Goal: Find specific page/section

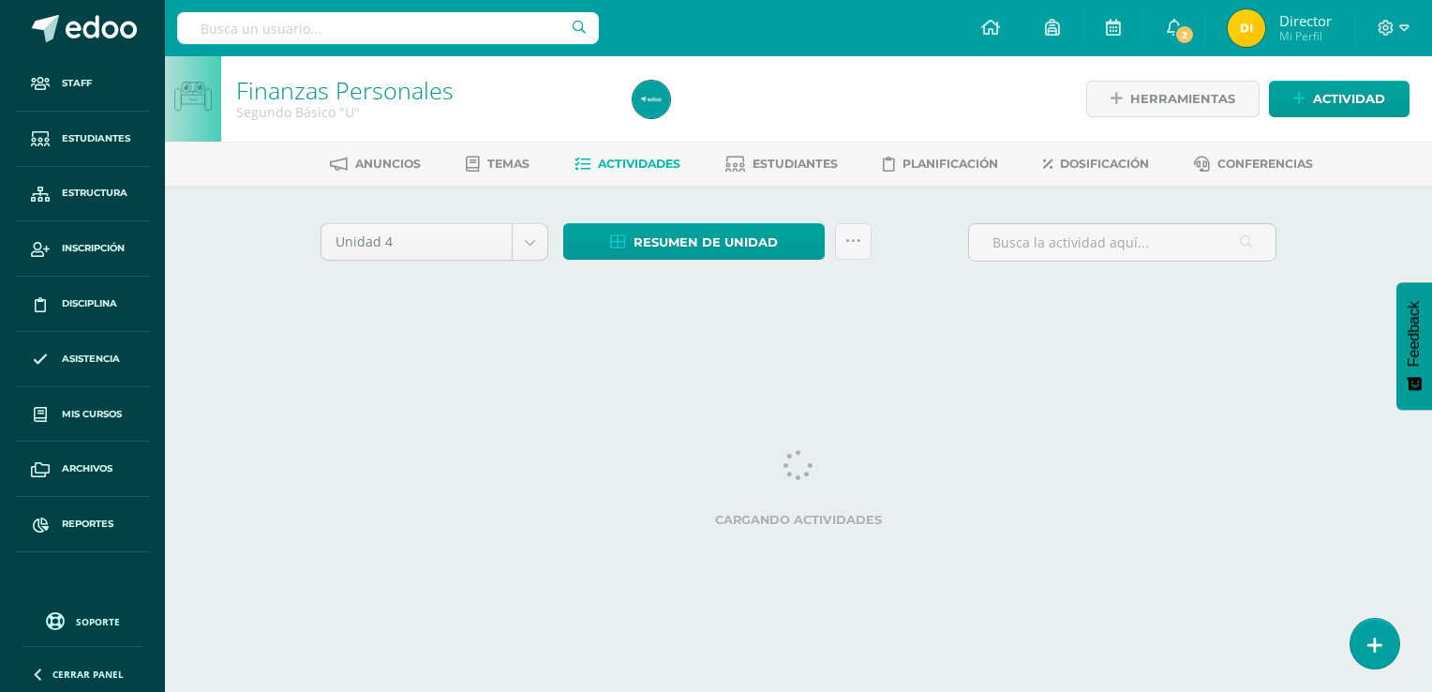
click at [482, 32] on input "text" at bounding box center [388, 28] width 422 height 32
paste input "[PERSON_NAME]"
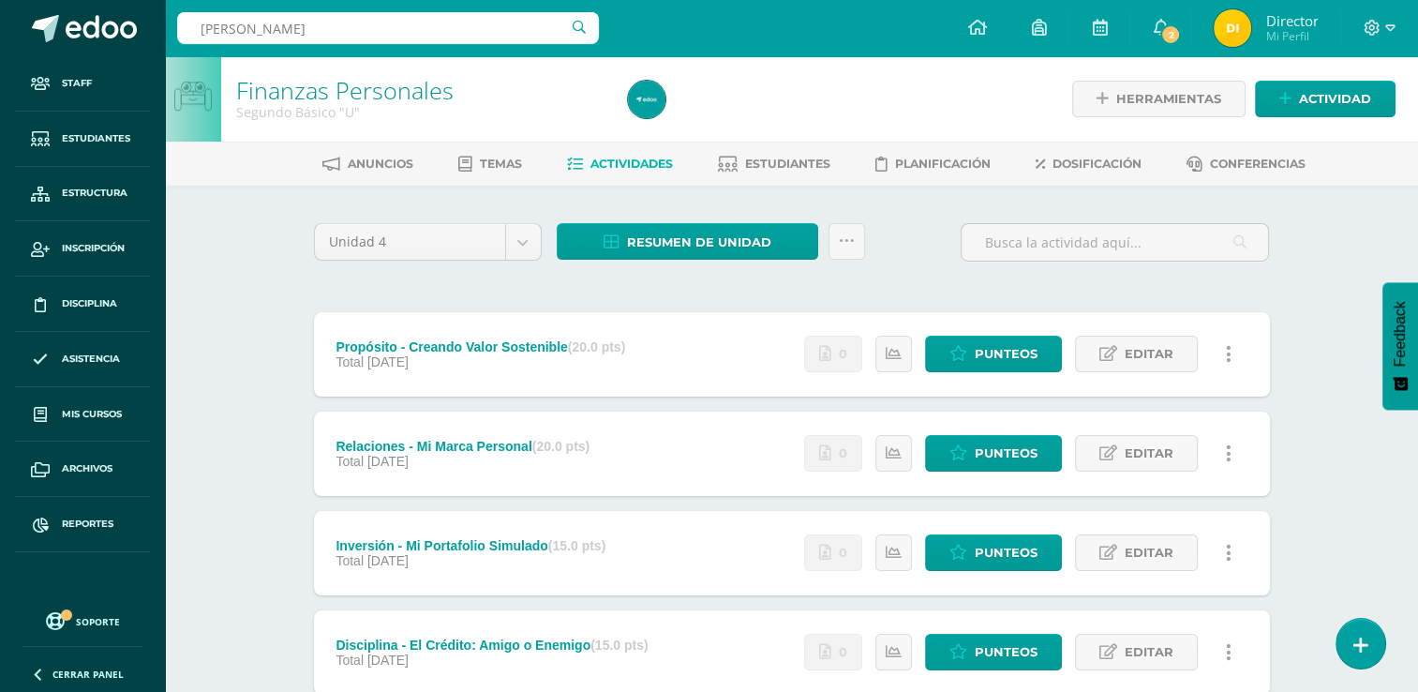
click at [398, 26] on input "[PERSON_NAME]" at bounding box center [388, 28] width 422 height 32
click at [398, 27] on input "[PERSON_NAME]" at bounding box center [388, 28] width 422 height 32
click at [356, 30] on input "carrera [PERSON_NAME]" at bounding box center [388, 28] width 422 height 32
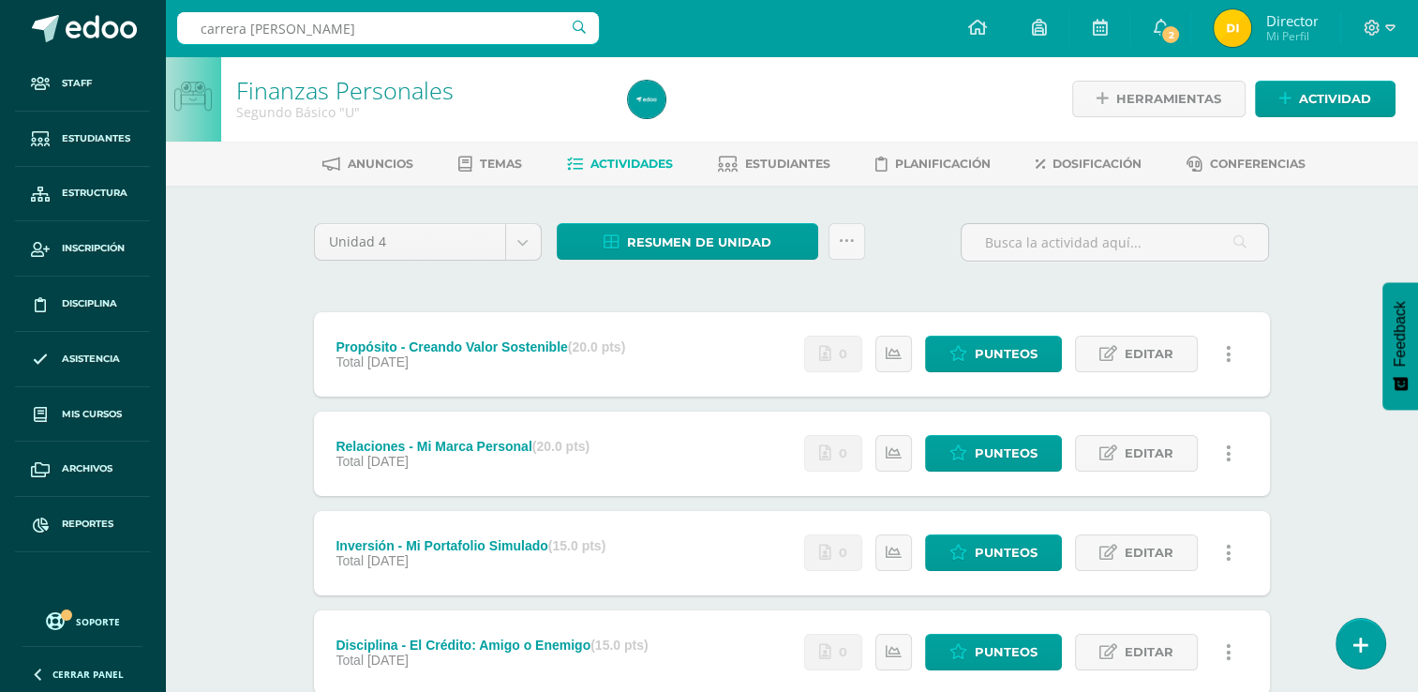
click at [356, 30] on input "carrera [PERSON_NAME]" at bounding box center [388, 28] width 422 height 32
paste input "[PERSON_NAME]"
click at [356, 30] on input "[PERSON_NAME]" at bounding box center [388, 28] width 422 height 32
click at [424, 25] on input "[PERSON_NAME]" at bounding box center [388, 28] width 422 height 32
click at [364, 25] on input "[PERSON_NAME]" at bounding box center [388, 28] width 422 height 32
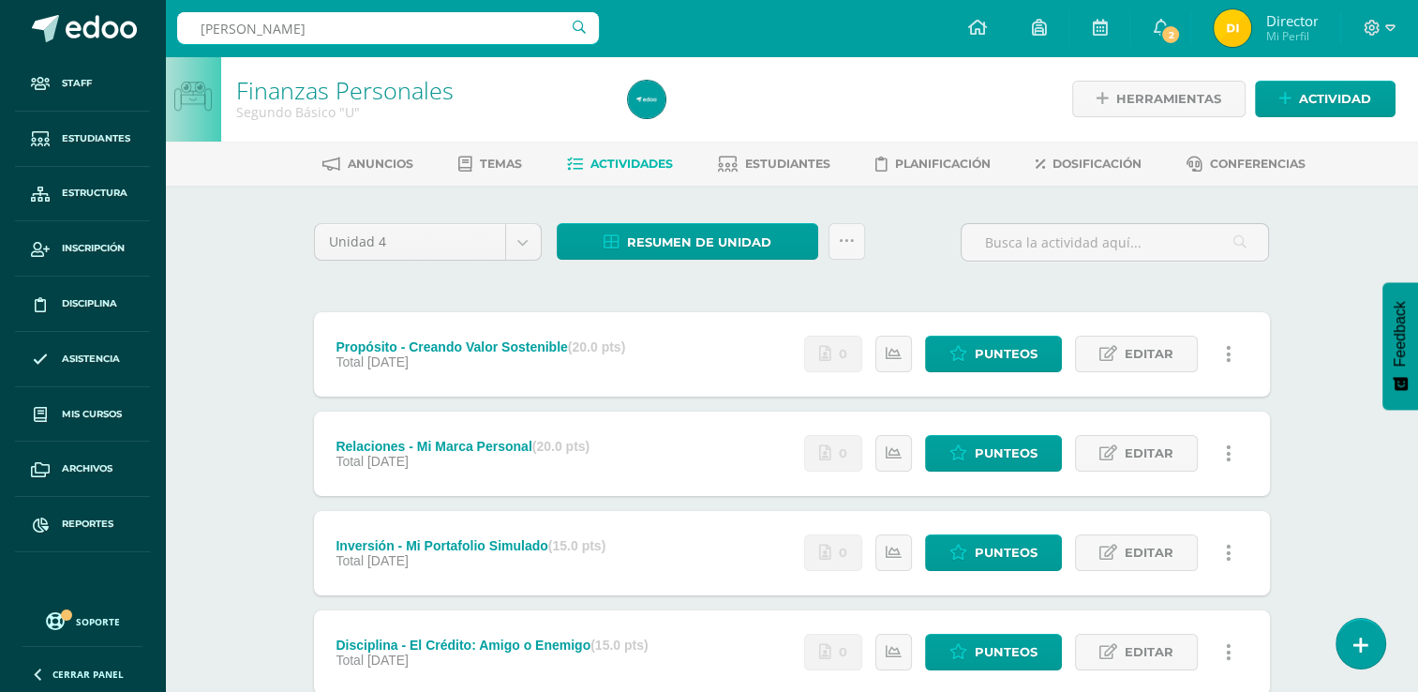
click at [364, 25] on input "[PERSON_NAME]" at bounding box center [388, 28] width 422 height 32
paste input "[PERSON_NAME]"
click at [417, 38] on input "[PERSON_NAME]" at bounding box center [388, 28] width 422 height 32
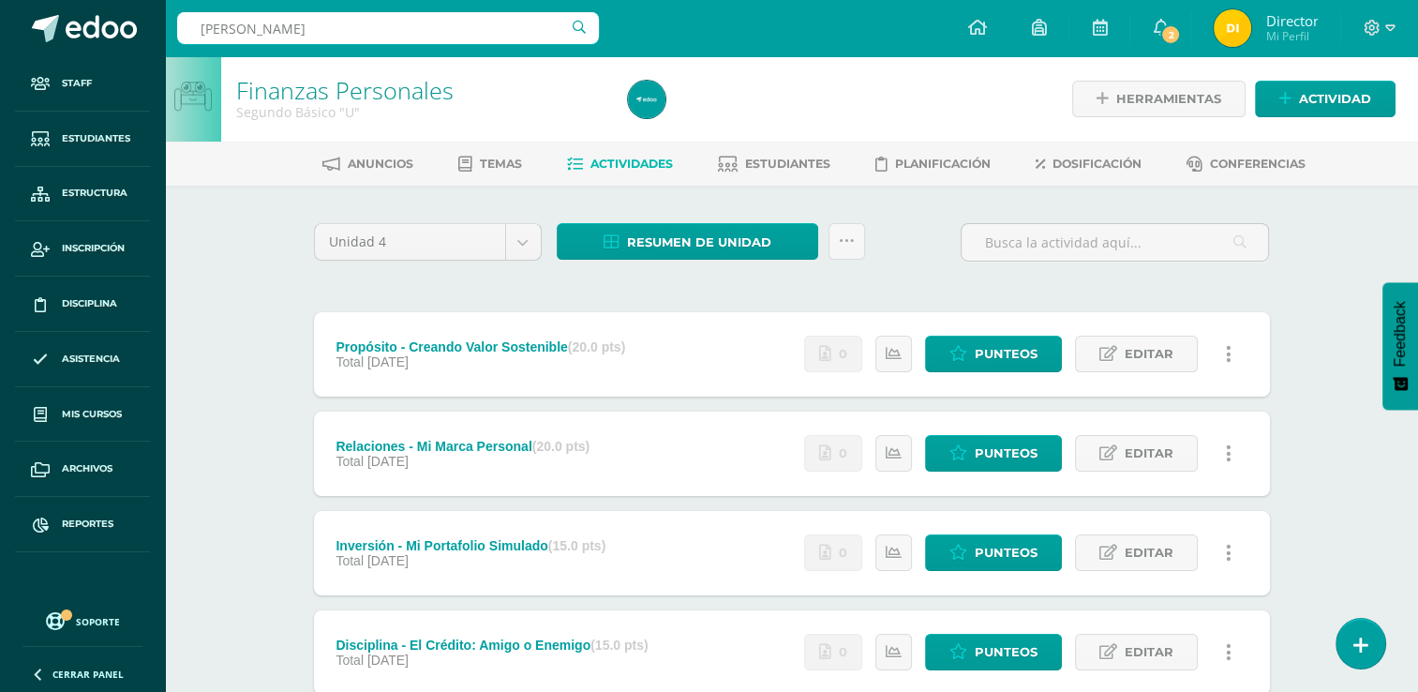
click at [417, 38] on input "[PERSON_NAME]" at bounding box center [388, 28] width 422 height 32
paste input "[PERSON_NAME]"
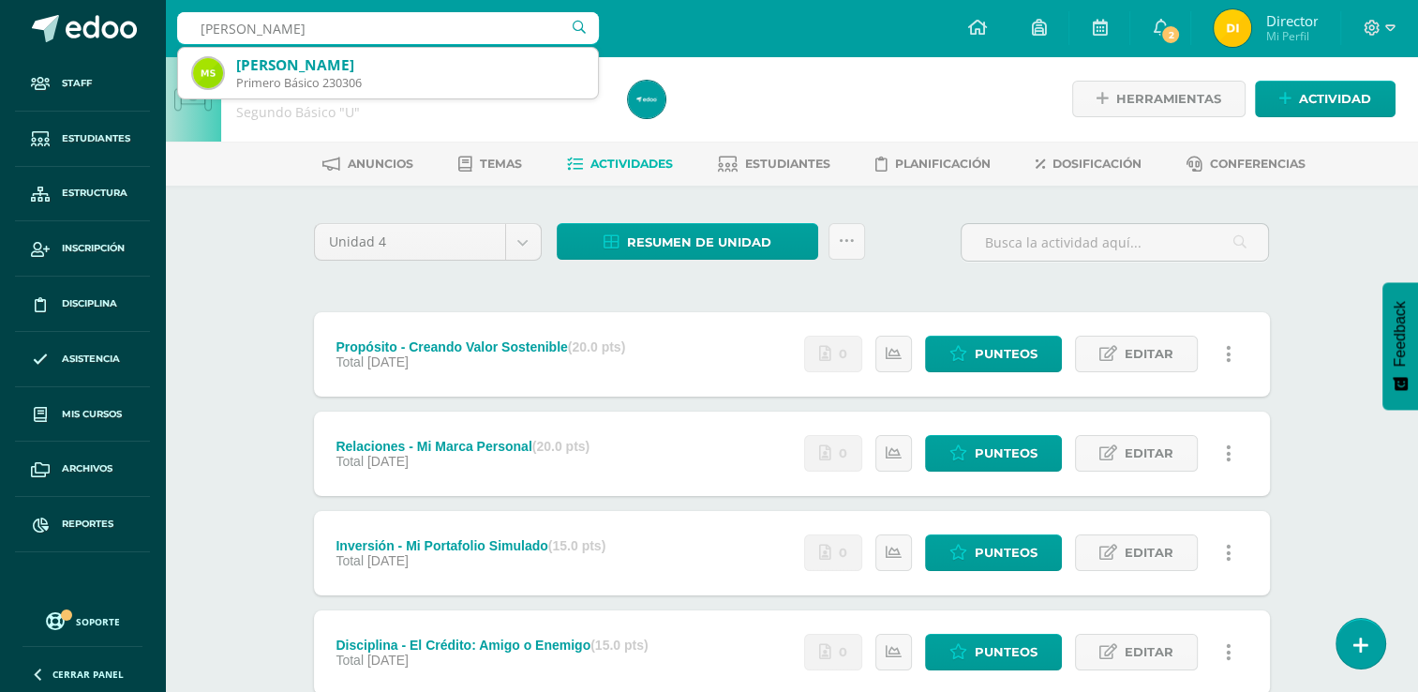
type input "[PERSON_NAME]"
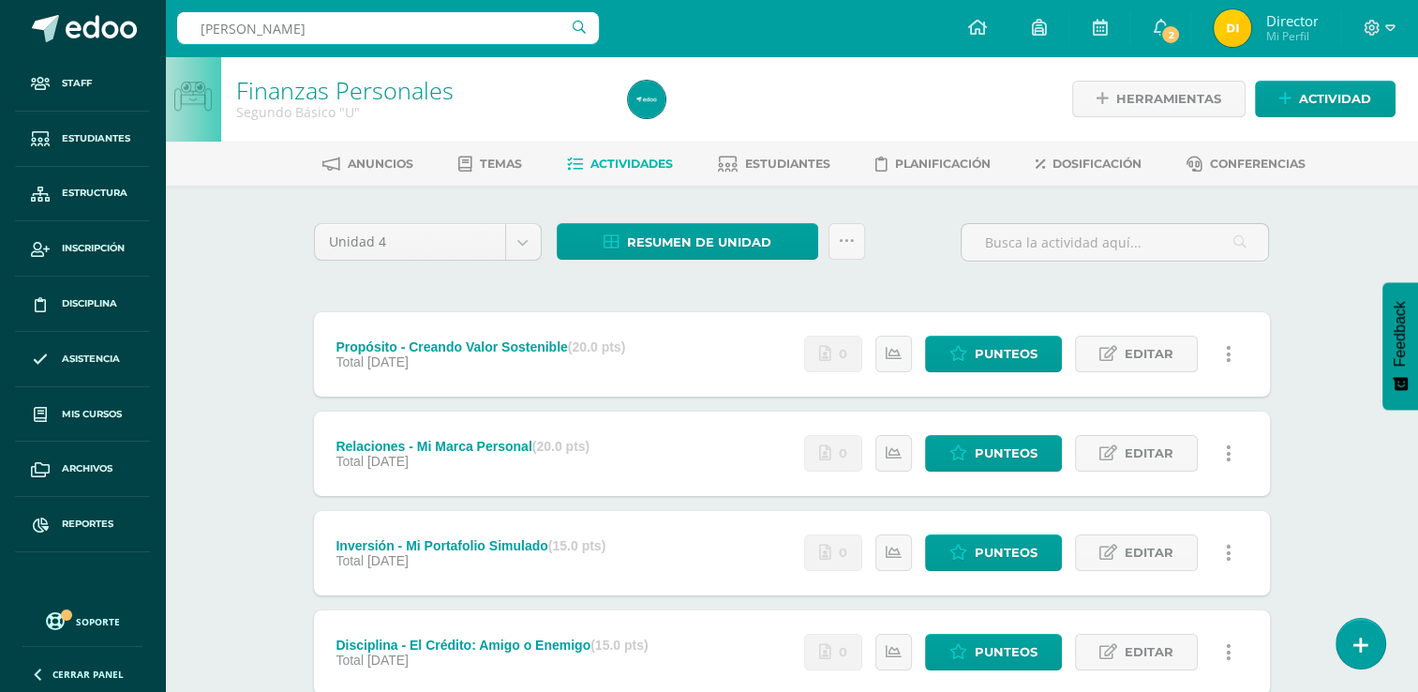
click at [367, 26] on input "[PERSON_NAME]" at bounding box center [388, 28] width 422 height 32
click at [480, 165] on span "Temas" at bounding box center [501, 164] width 42 height 14
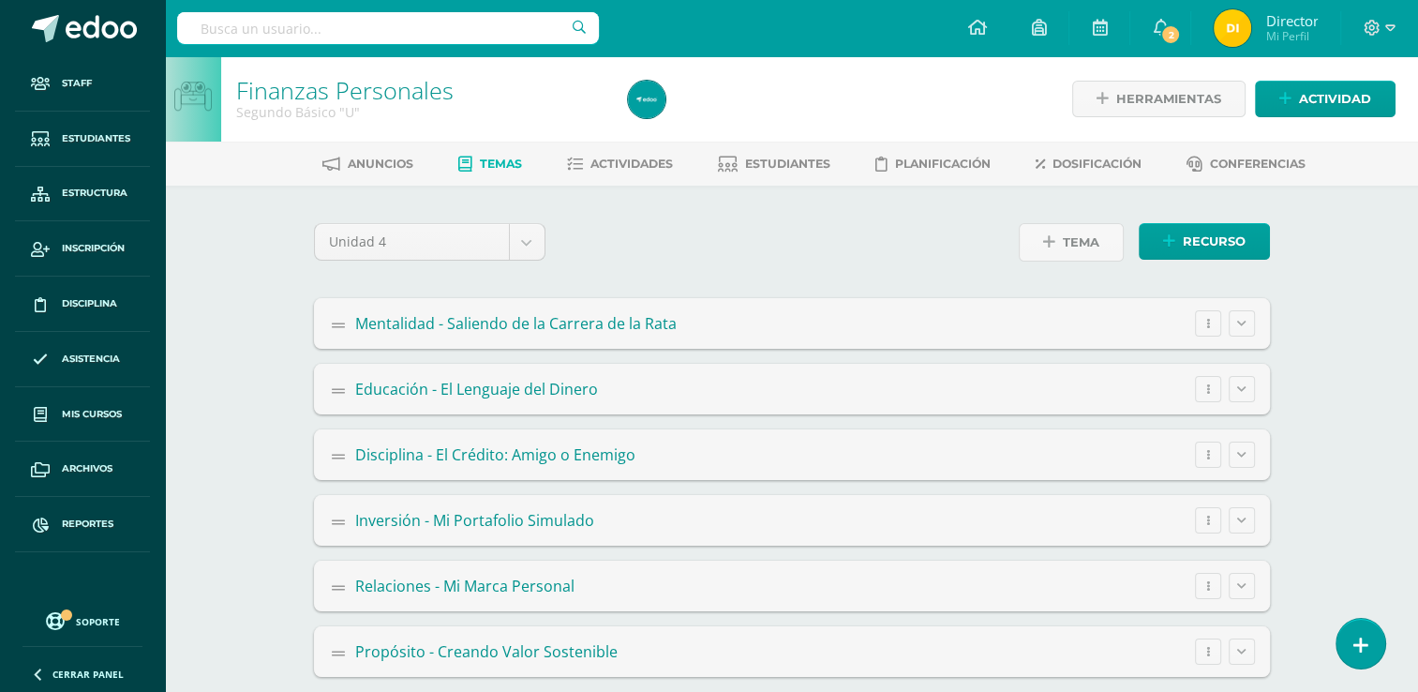
scroll to position [19, 0]
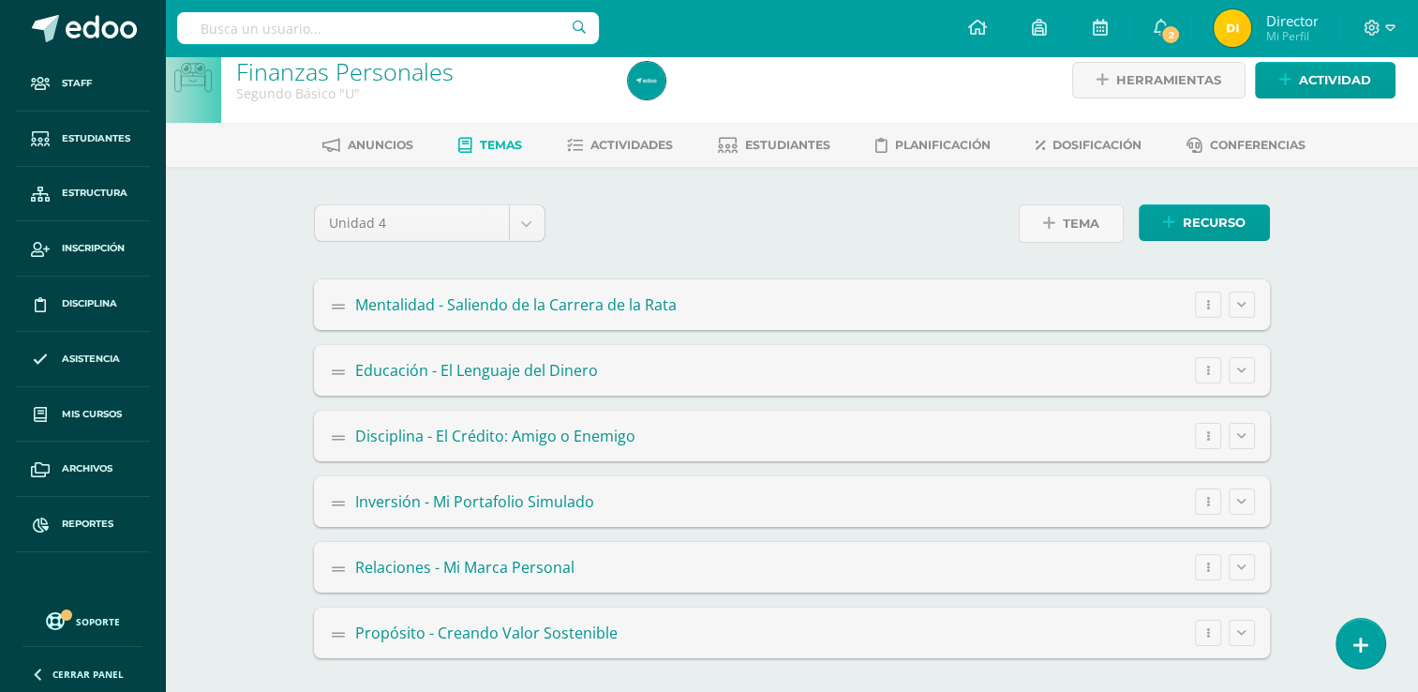
click at [1156, 244] on div "Recurso Página" at bounding box center [1204, 230] width 131 height 52
click at [1231, 304] on button at bounding box center [1242, 304] width 26 height 26
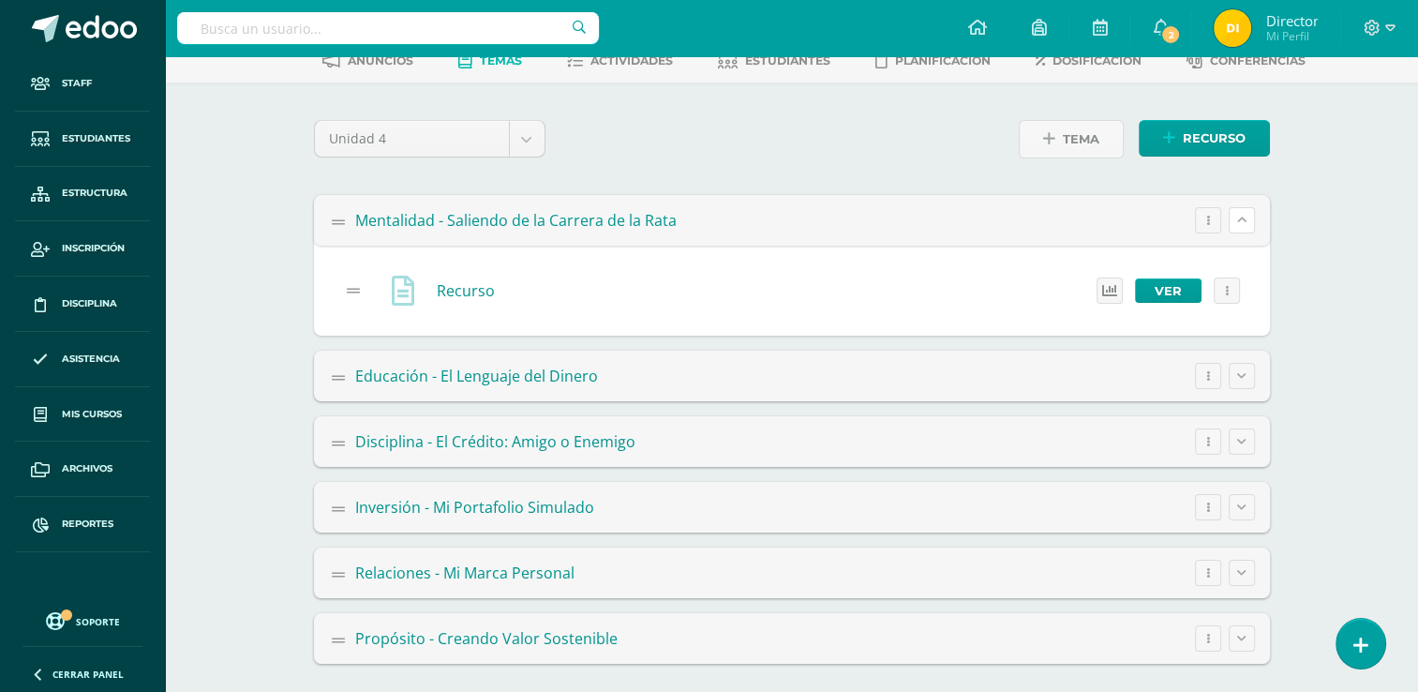
scroll to position [109, 0]
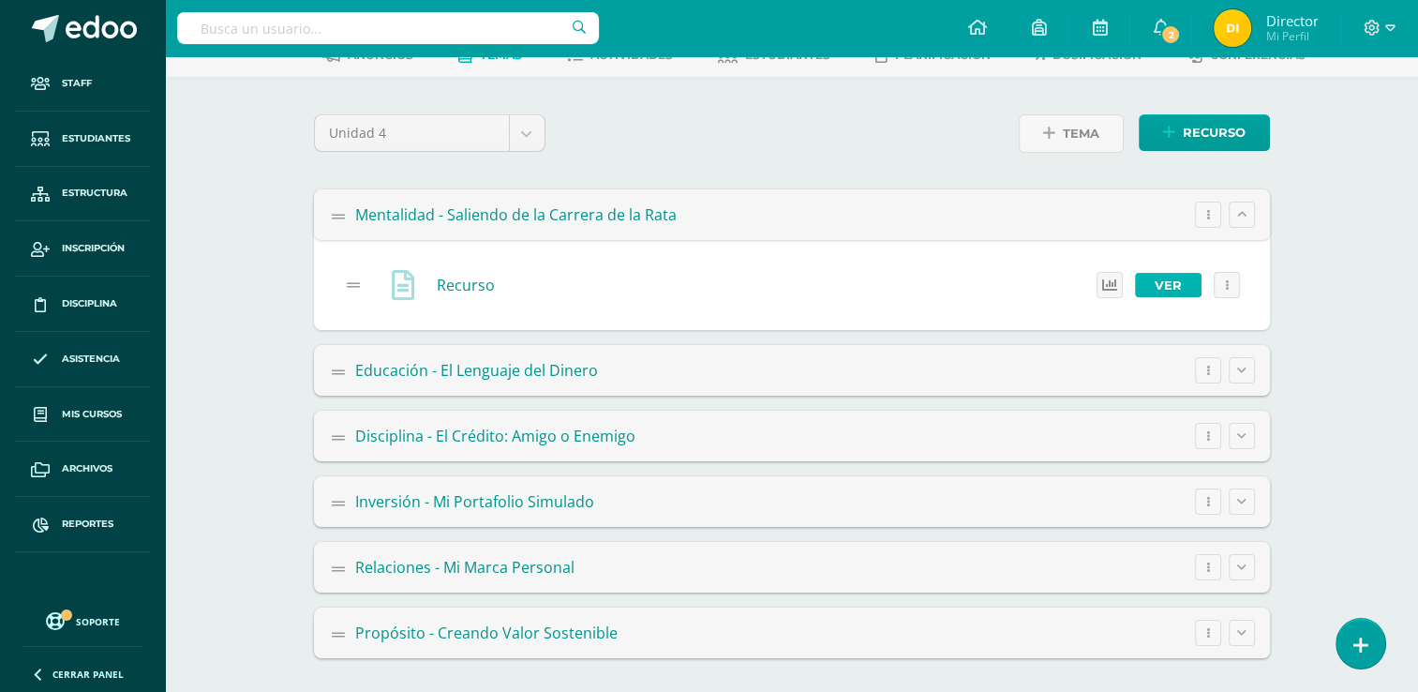
click at [1162, 291] on link "Ver" at bounding box center [1168, 285] width 67 height 24
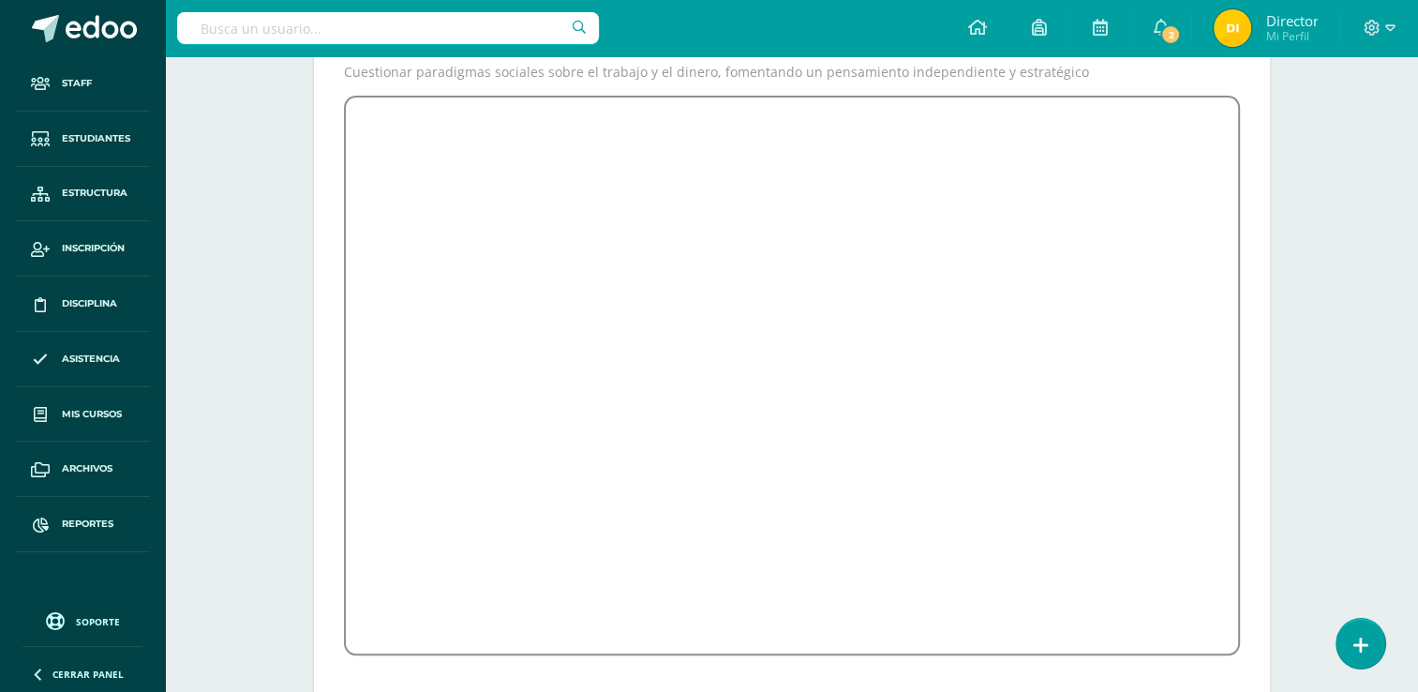
scroll to position [306, 0]
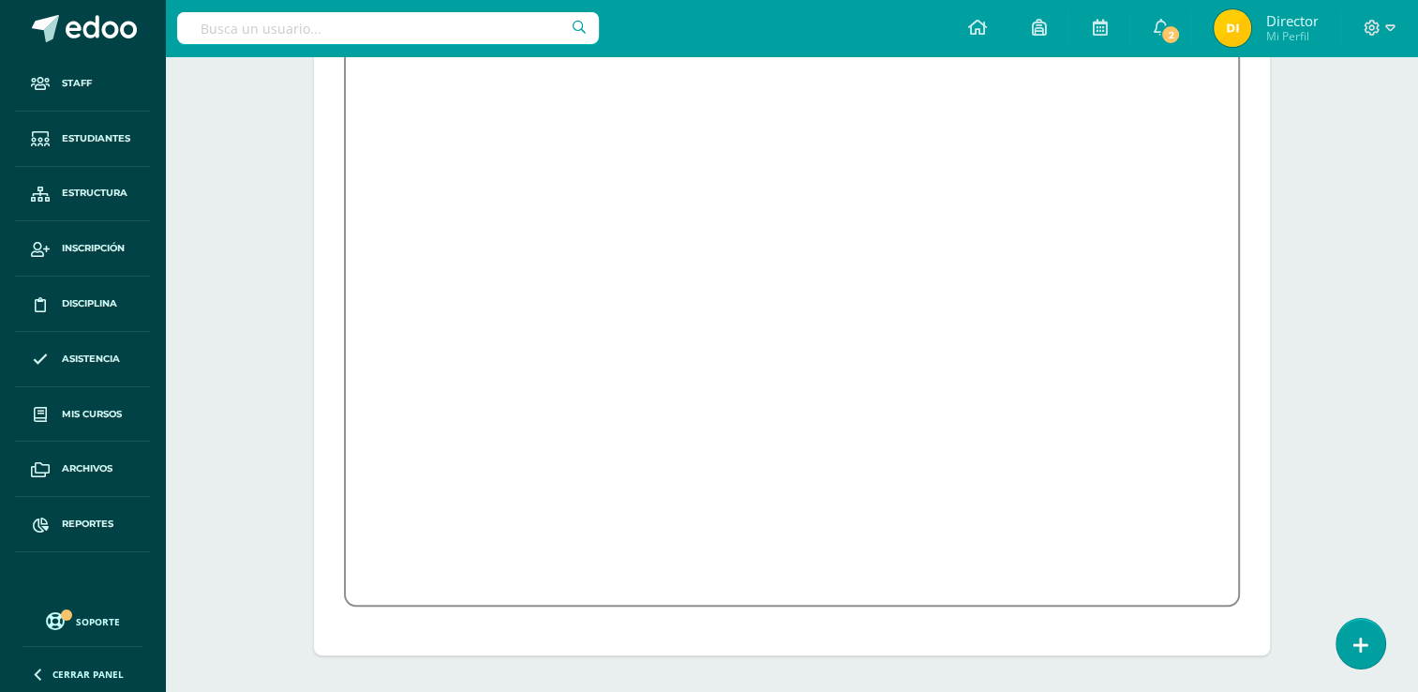
click at [1376, 394] on div "Finanzas Personales Segundo Básico "U" Herramientas Detalle de asistencias Acti…" at bounding box center [791, 221] width 1253 height 943
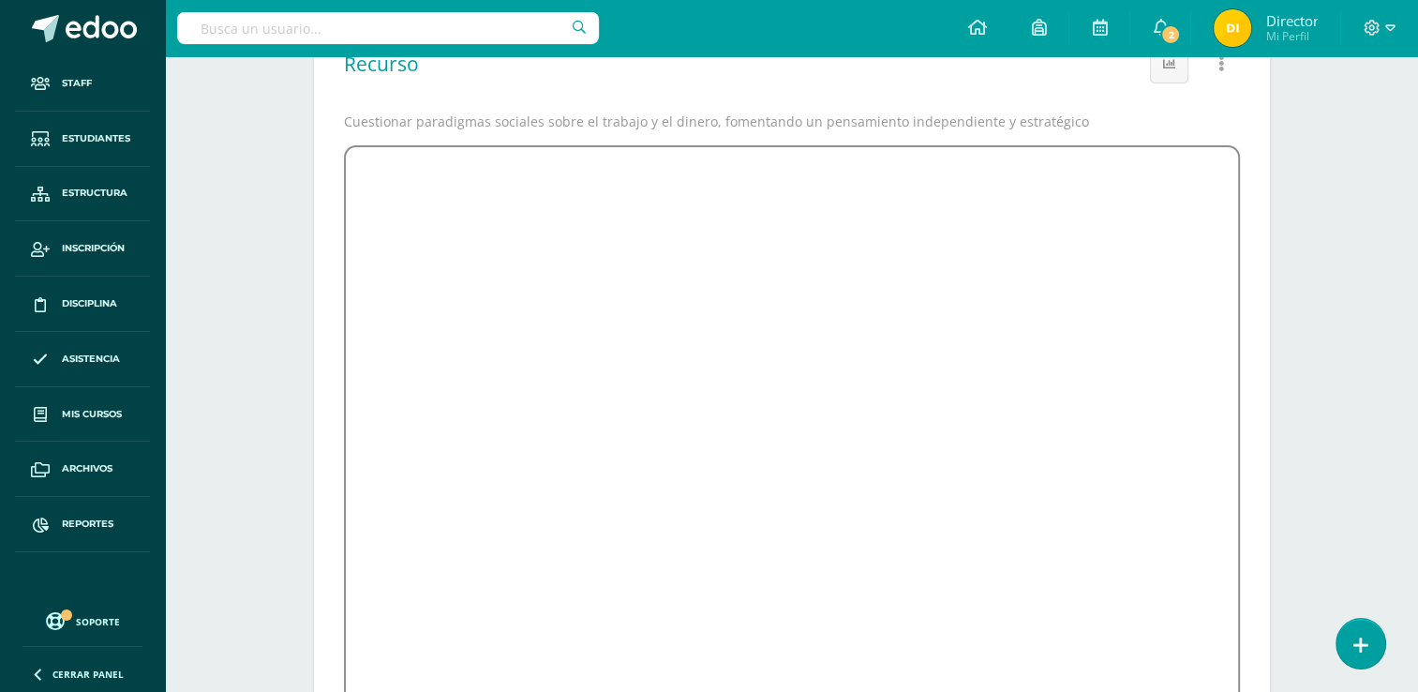
scroll to position [0, 0]
